Goal: Task Accomplishment & Management: Complete application form

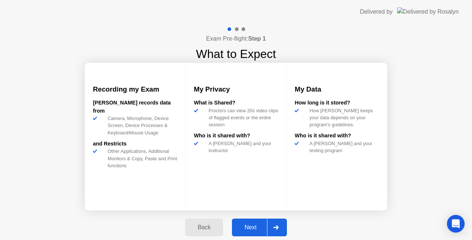
click at [263, 224] on div "Next" at bounding box center [250, 227] width 33 height 7
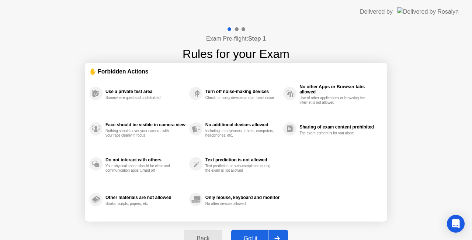
click at [264, 235] on div "Got it" at bounding box center [250, 238] width 35 height 7
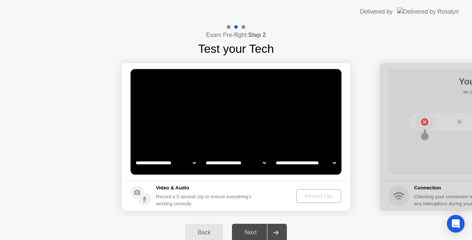
select select "**********"
select select "*******"
click at [181, 162] on select "**********" at bounding box center [165, 162] width 63 height 15
click at [189, 161] on select "**********" at bounding box center [165, 162] width 63 height 15
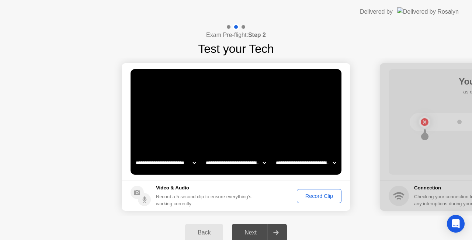
click at [315, 196] on div "Record Clip" at bounding box center [318, 196] width 39 height 6
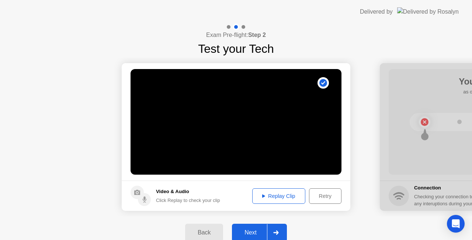
click at [273, 232] on div at bounding box center [276, 232] width 18 height 17
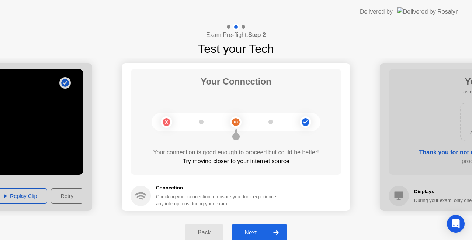
click at [270, 232] on div at bounding box center [276, 232] width 18 height 17
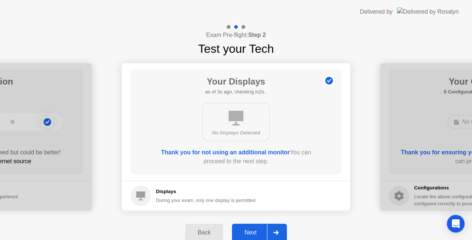
click at [278, 232] on icon at bounding box center [275, 232] width 5 height 4
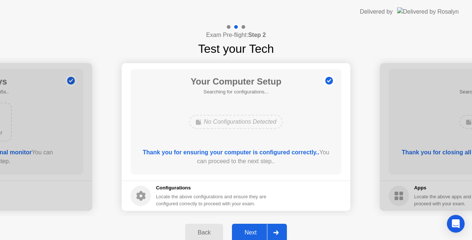
click at [276, 232] on icon at bounding box center [275, 232] width 5 height 4
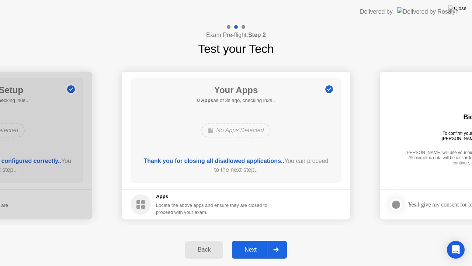
click at [272, 239] on div at bounding box center [276, 249] width 18 height 17
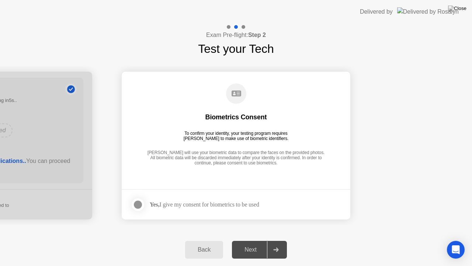
click at [138, 207] on div at bounding box center [138, 204] width 9 height 9
click at [275, 239] on icon at bounding box center [276, 249] width 6 height 4
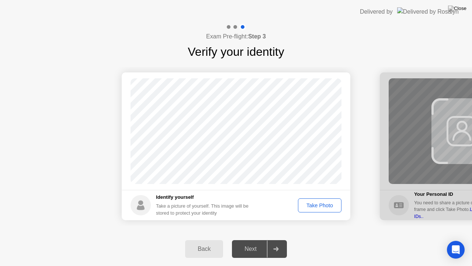
click at [324, 204] on div "Take Photo" at bounding box center [320, 205] width 38 height 6
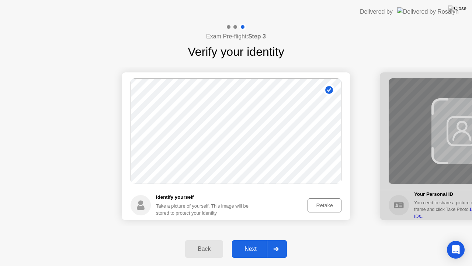
drag, startPoint x: 260, startPoint y: 254, endPoint x: 260, endPoint y: 249, distance: 5.5
click at [260, 239] on button "Next" at bounding box center [259, 249] width 55 height 18
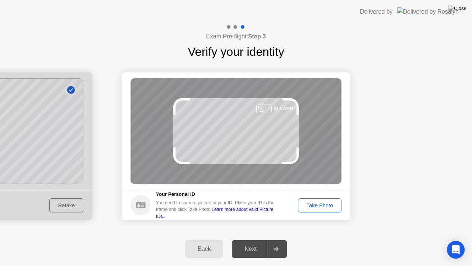
click at [329, 200] on button "Take Photo" at bounding box center [320, 205] width 44 height 14
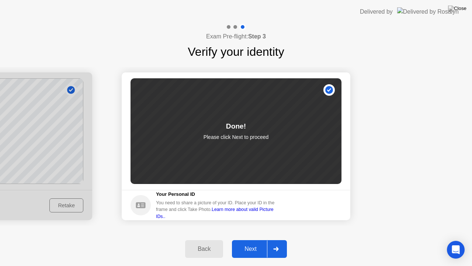
click at [267, 239] on div at bounding box center [276, 248] width 18 height 17
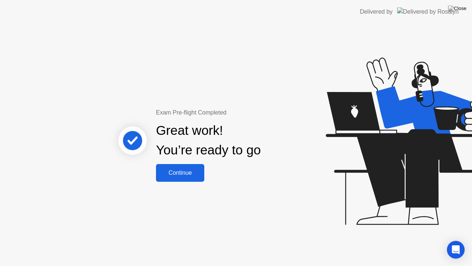
click at [191, 176] on div "Continue" at bounding box center [180, 172] width 44 height 7
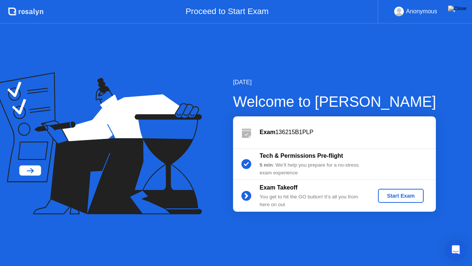
click at [412, 193] on div "Start Exam" at bounding box center [400, 196] width 39 height 6
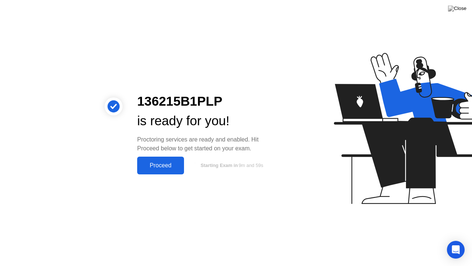
click at [161, 171] on button "Proceed" at bounding box center [160, 165] width 47 height 18
